Goal: Task Accomplishment & Management: Use online tool/utility

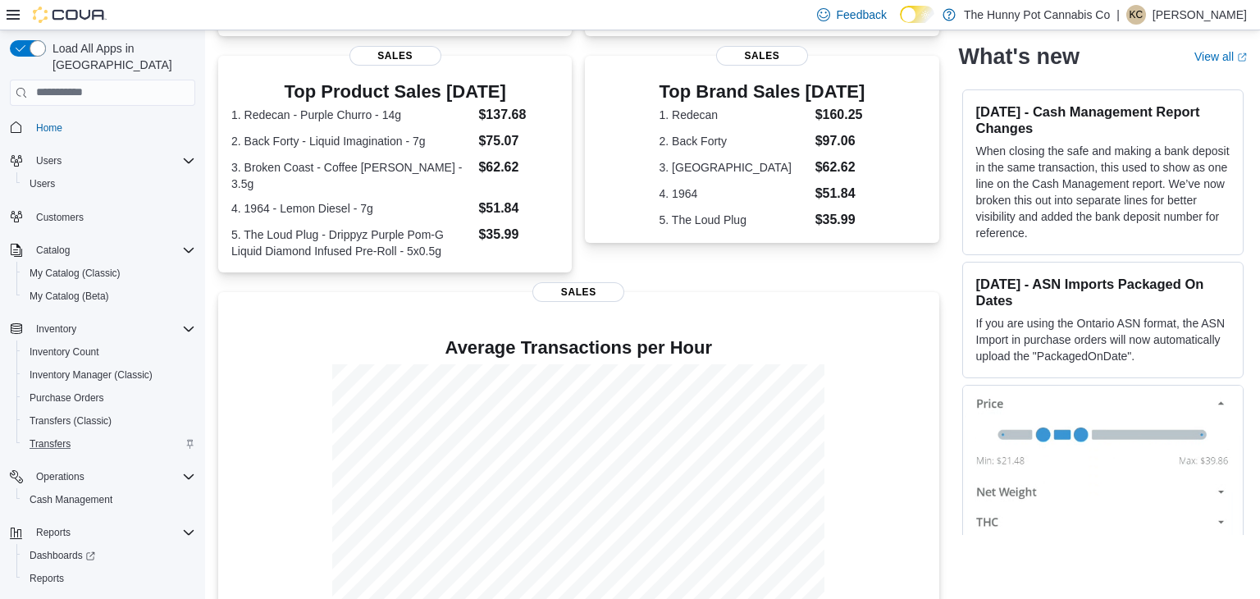
scroll to position [24, 0]
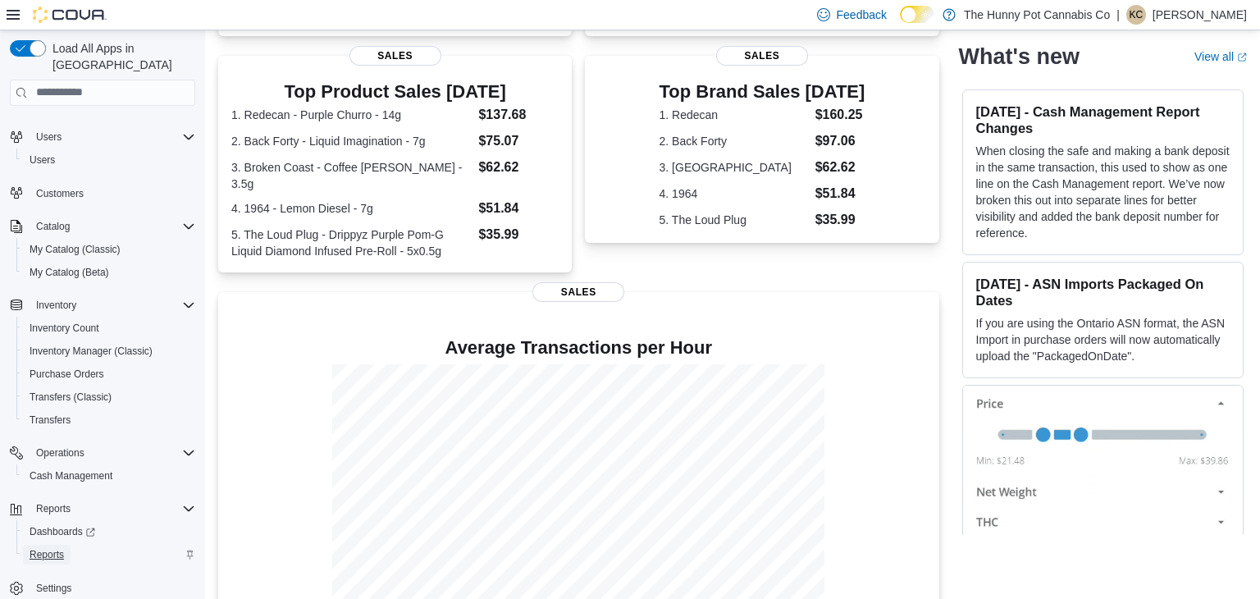
click at [53, 548] on span "Reports" at bounding box center [47, 554] width 34 height 13
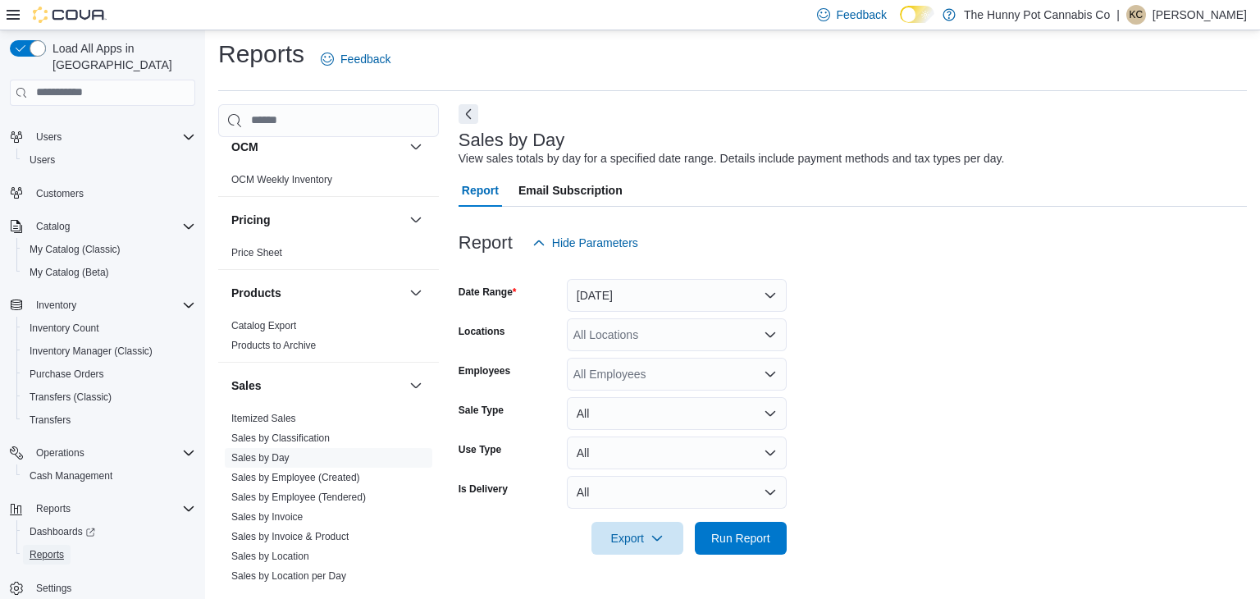
scroll to position [775, 0]
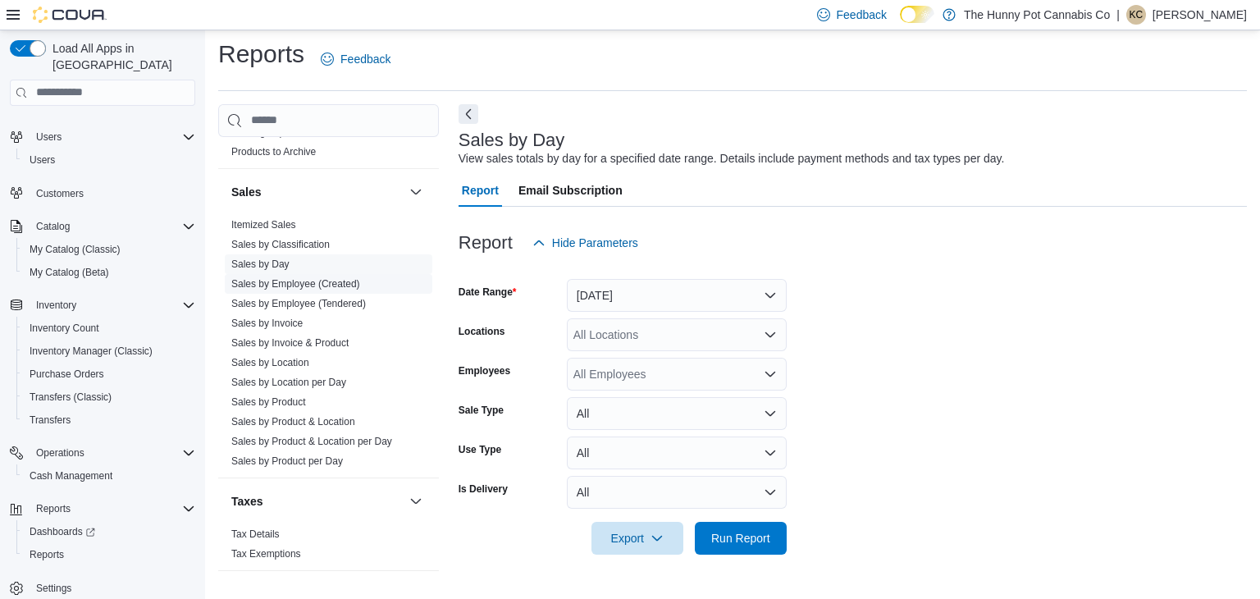
click at [311, 280] on link "Sales by Employee (Created)" at bounding box center [295, 283] width 129 height 11
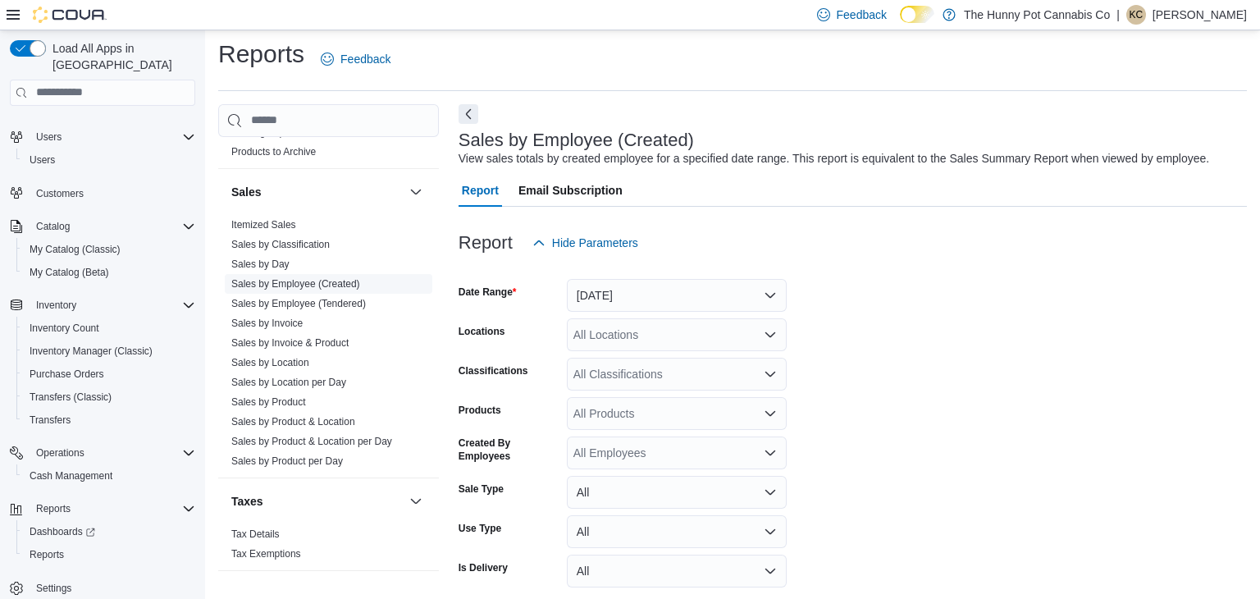
scroll to position [38, 0]
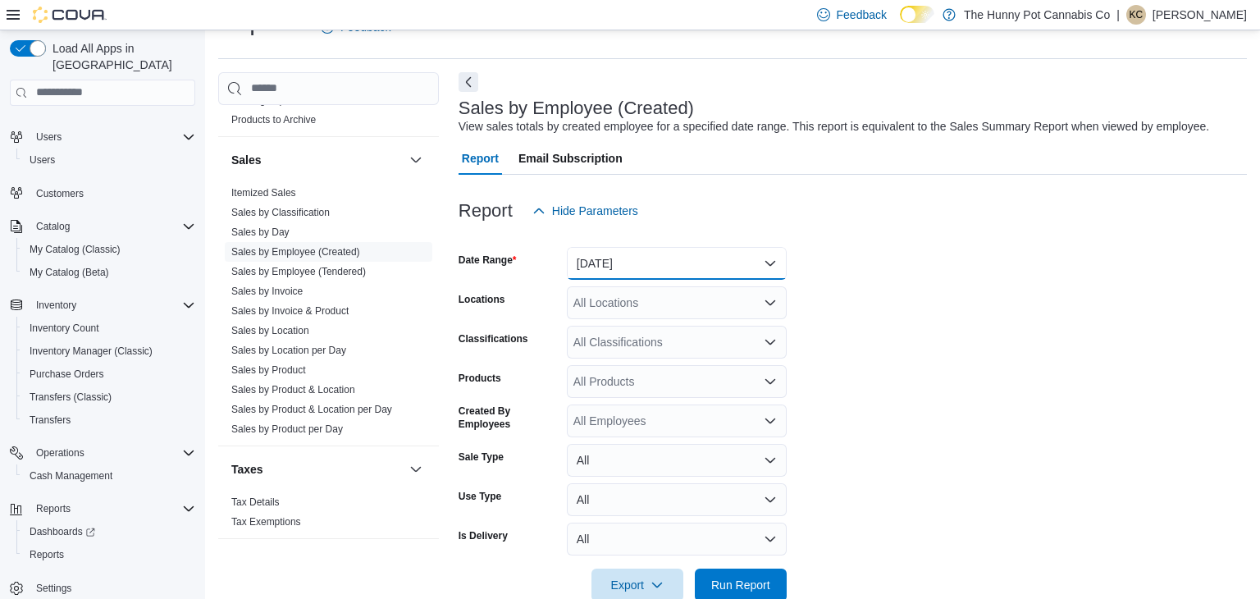
click at [717, 263] on button "[DATE]" at bounding box center [677, 263] width 220 height 33
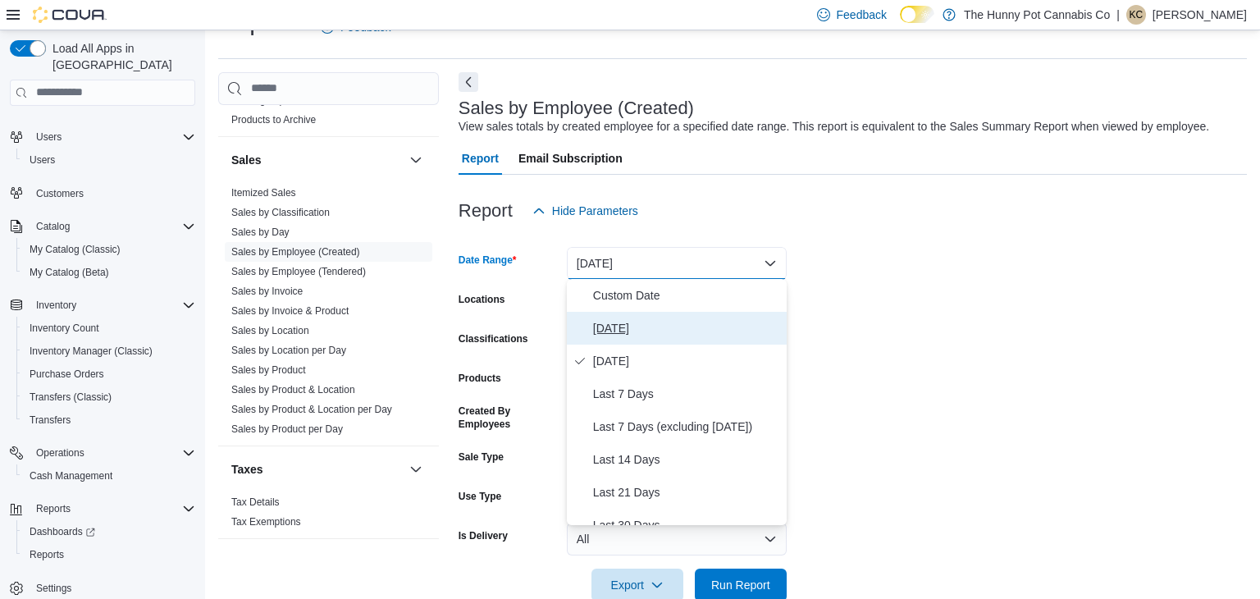
click at [640, 324] on span "[DATE]" at bounding box center [686, 328] width 187 height 20
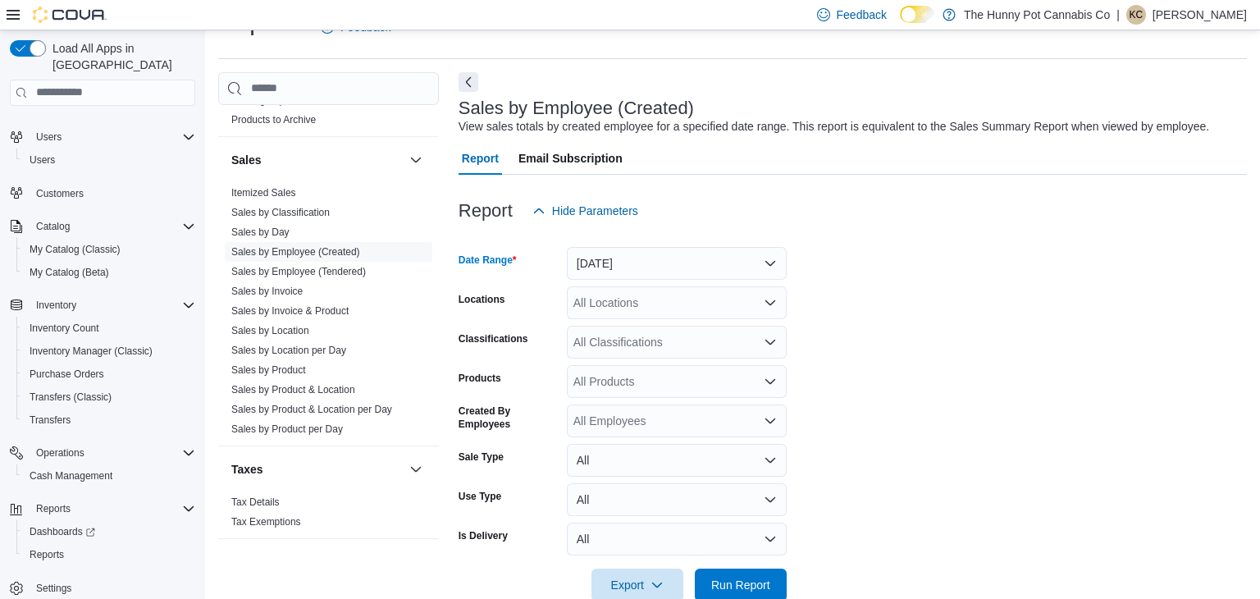
click at [658, 309] on div "All Locations" at bounding box center [677, 302] width 220 height 33
type input "***"
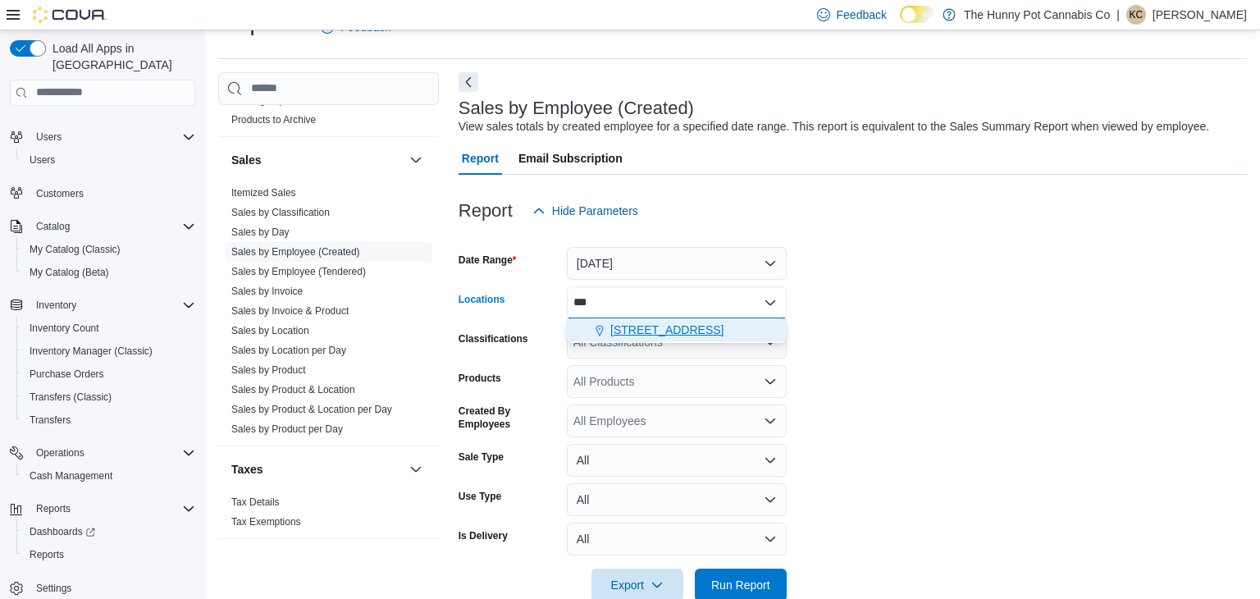
click at [670, 332] on span "[STREET_ADDRESS]" at bounding box center [666, 330] width 113 height 16
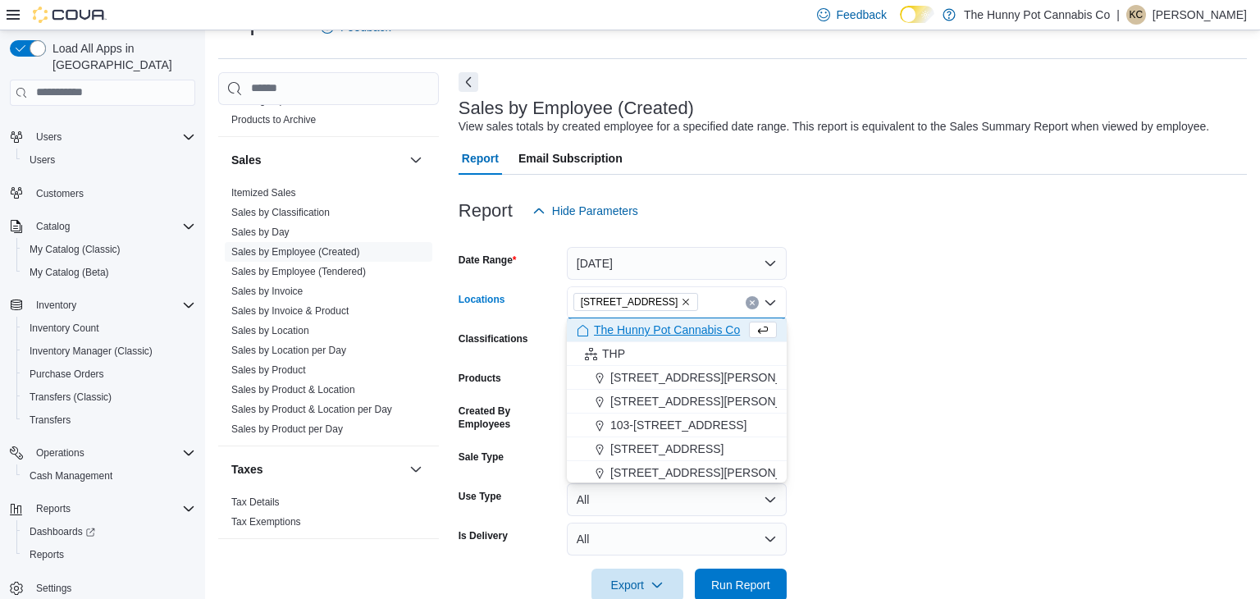
click at [843, 376] on form "Date Range [DATE] Locations [STREET_ADDRESS] Selected. [STREET_ADDRESS] Press B…" at bounding box center [853, 414] width 789 height 374
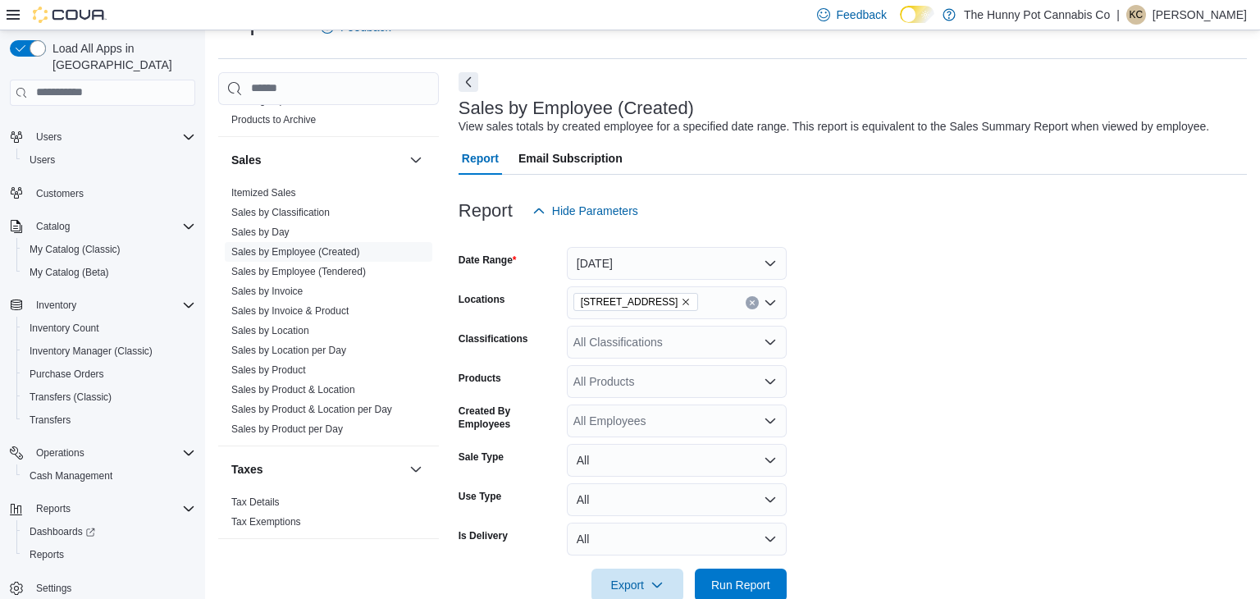
scroll to position [72, 0]
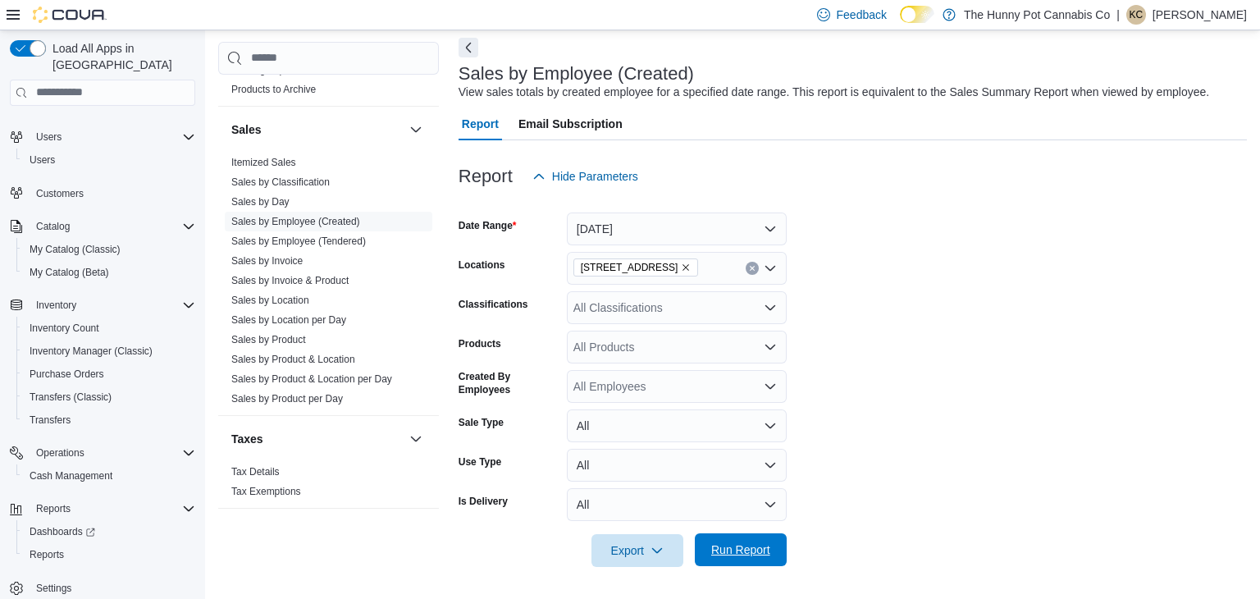
click at [748, 556] on span "Run Report" at bounding box center [740, 550] width 59 height 16
